Goal: Obtain resource: Download file/media

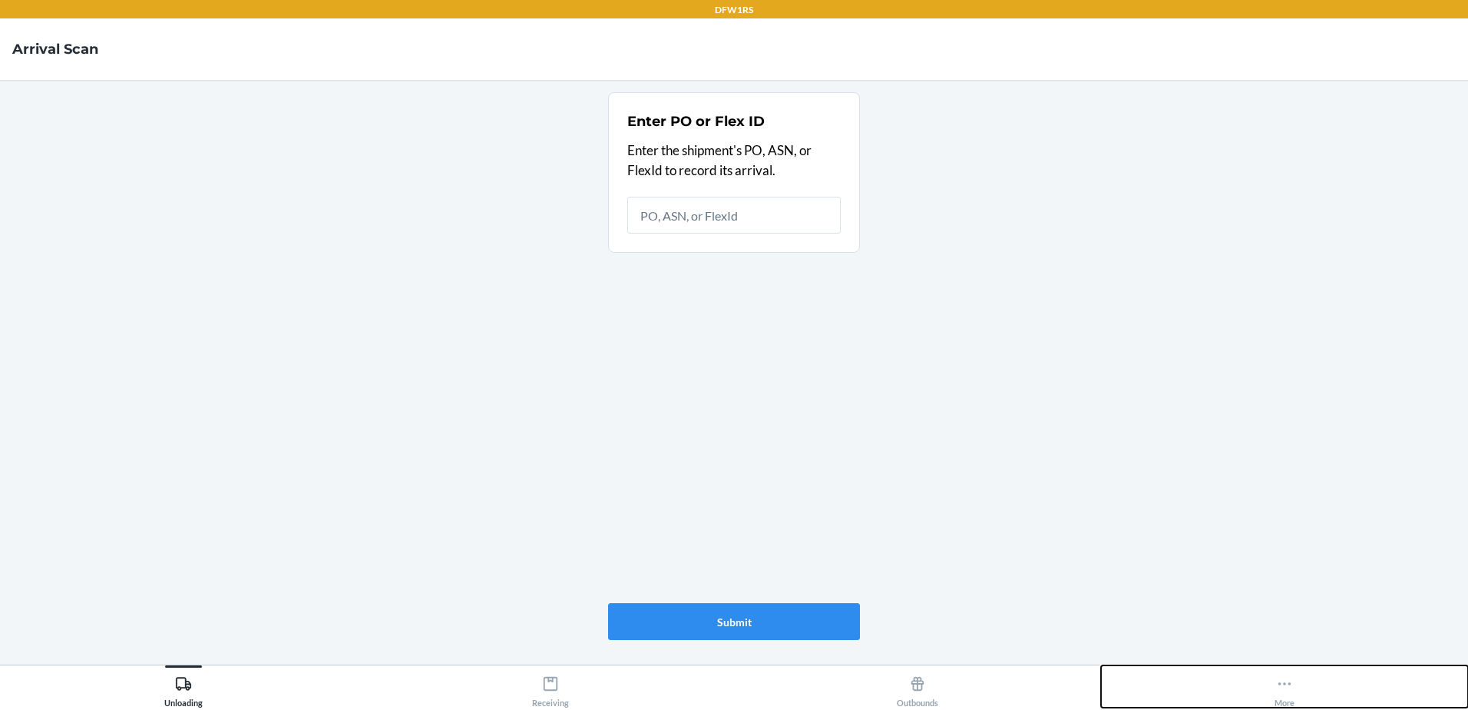
click at [1288, 685] on icon at bounding box center [1284, 683] width 17 height 17
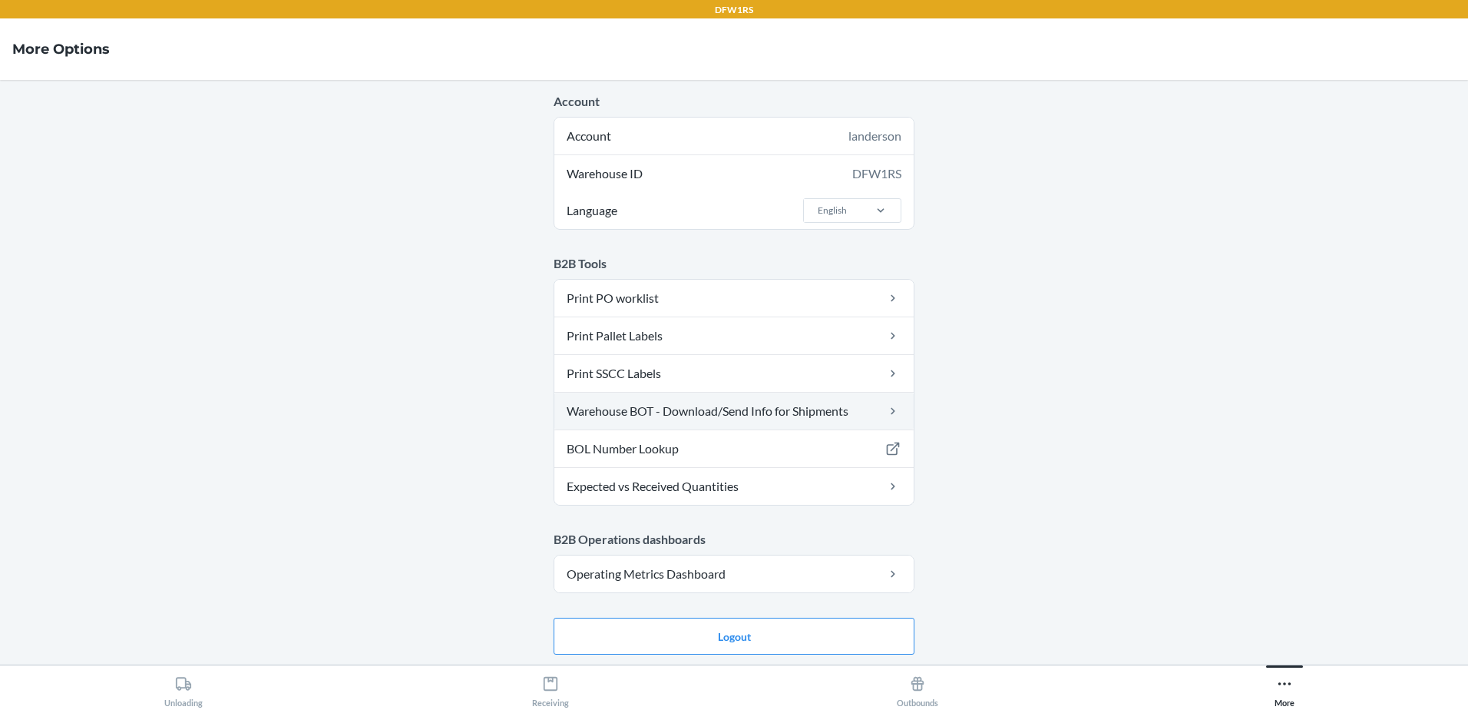
click at [714, 415] on link "Warehouse BOT - Download/Send Info for Shipments" at bounding box center [733, 410] width 359 height 37
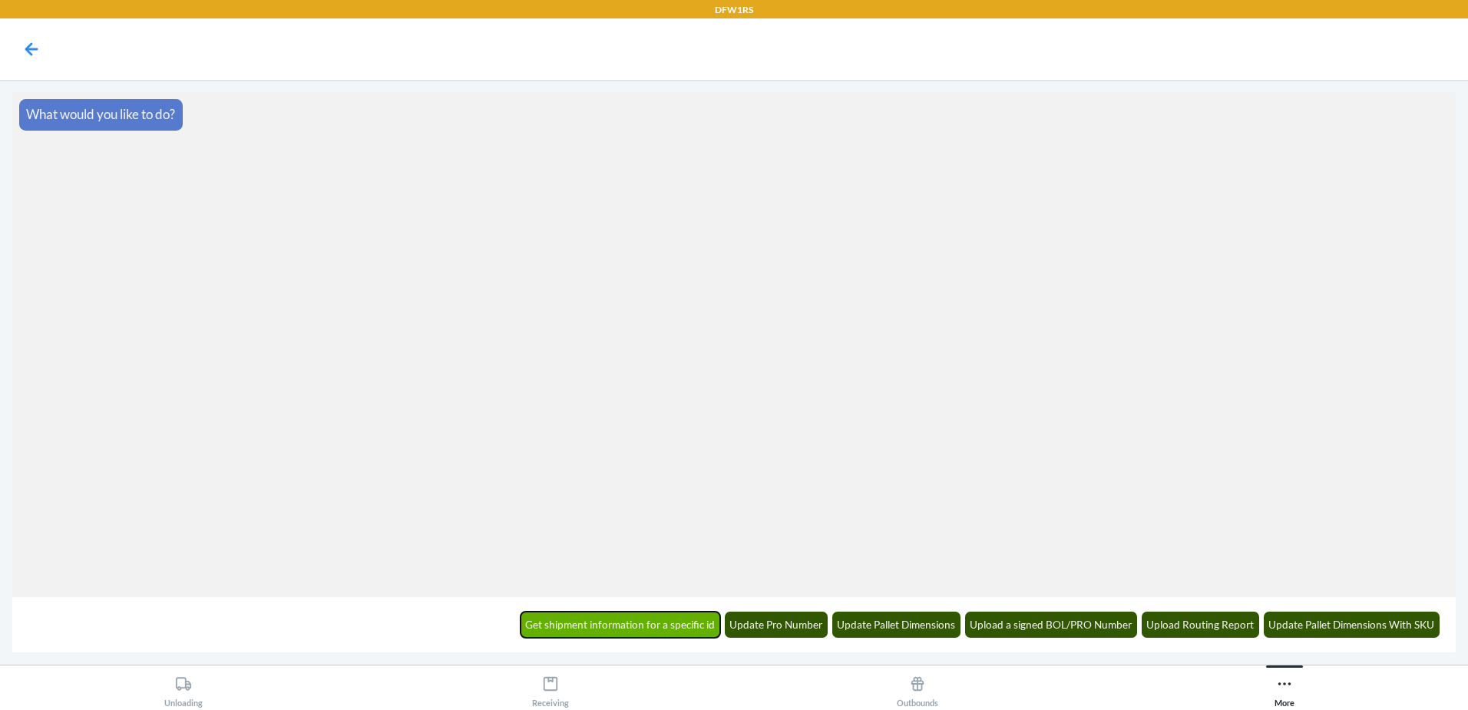
click at [604, 614] on button "Get shipment information for a specific id" at bounding box center [621, 624] width 200 height 26
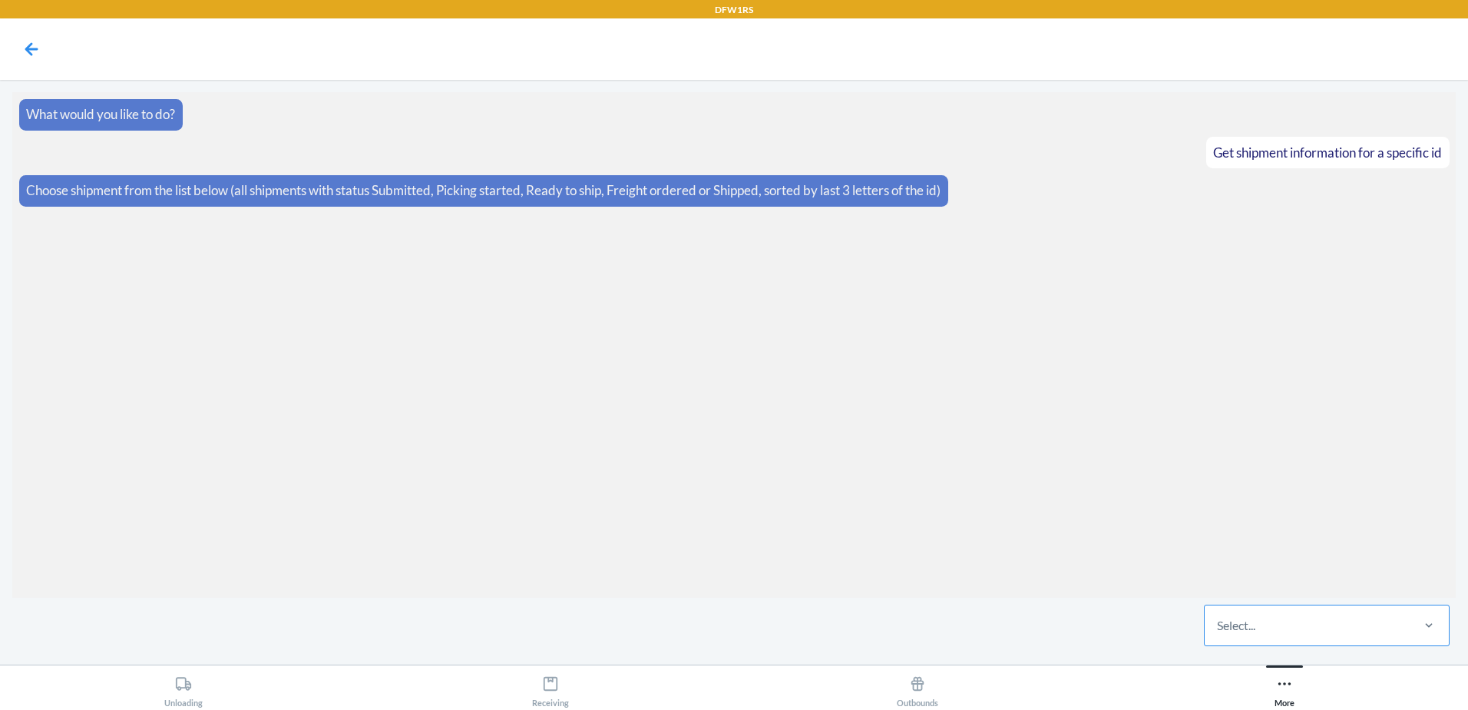
click at [1237, 631] on div "Select..." at bounding box center [1236, 625] width 38 height 18
click at [1219, 631] on input "Select..." at bounding box center [1218, 625] width 2 height 18
drag, startPoint x: 1236, startPoint y: 630, endPoint x: 1137, endPoint y: 556, distance: 123.5
click at [1135, 502] on section "What would you like to do? Get shipment information for a specific id Choose sh…" at bounding box center [734, 344] width 1444 height 505
click at [1235, 634] on div "Select..." at bounding box center [1307, 625] width 204 height 40
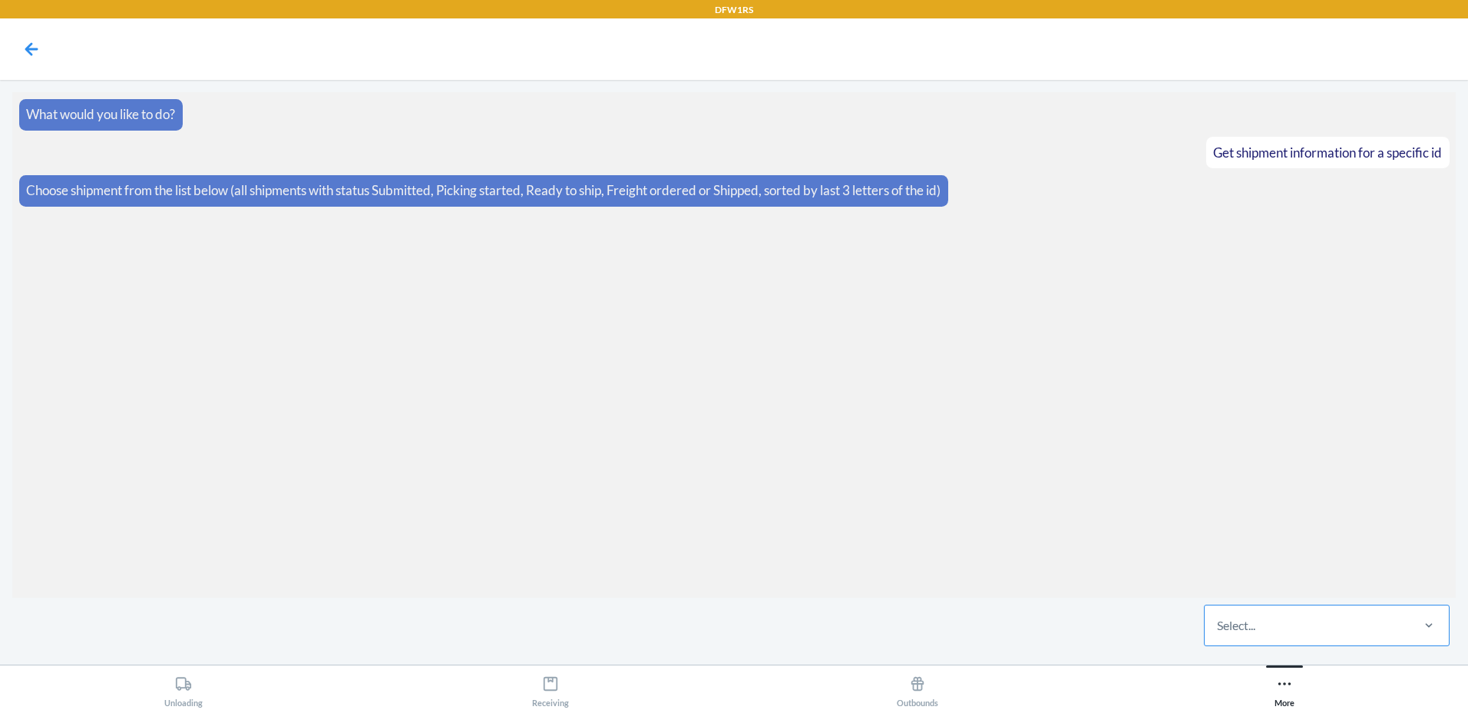
click at [1219, 634] on input "Select..." at bounding box center [1218, 625] width 2 height 18
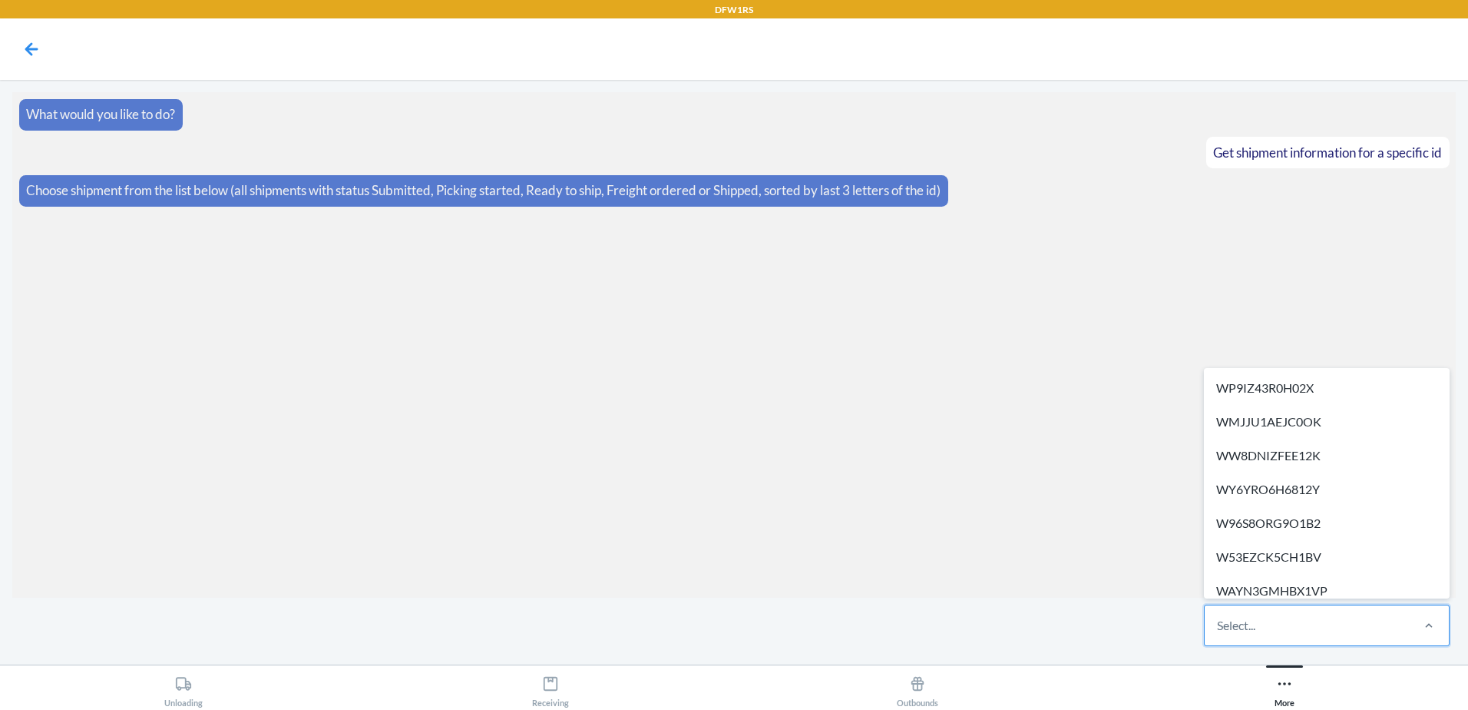
paste input "WA28KVFIKCPRT"
type input "WA28KVFIKCPRT"
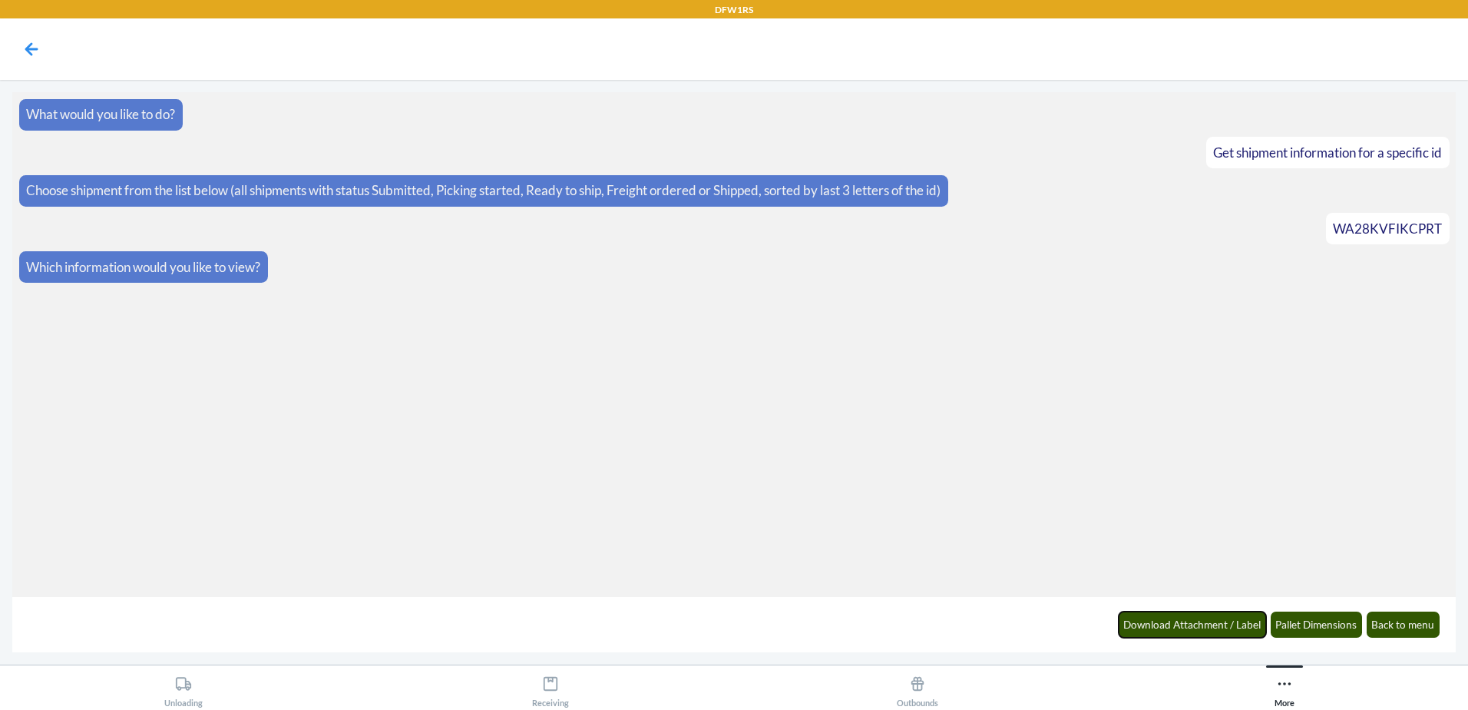
click at [1228, 631] on button "Download Attachment / Label" at bounding box center [1193, 624] width 148 height 26
